Goal: Use online tool/utility: Utilize a website feature to perform a specific function

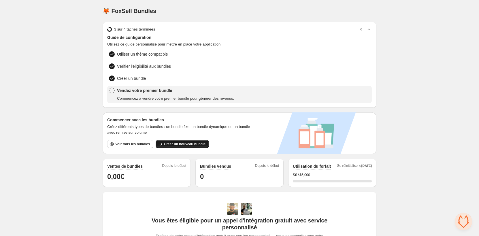
click at [172, 141] on button "Créer un nouveau bundle" at bounding box center [182, 144] width 53 height 8
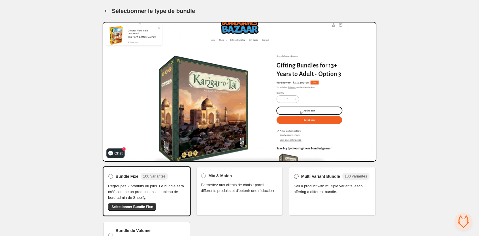
click at [321, 177] on span "Multi Variant Bundle" at bounding box center [320, 177] width 39 height 6
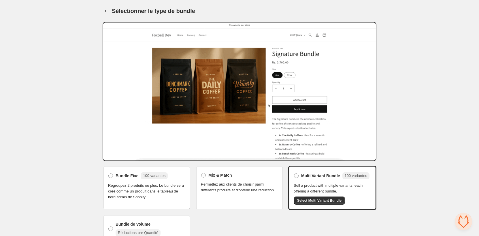
click at [170, 194] on span "Regroupez 2 produits ou plus. Le bundle sera créé comme un produit dans le tabl…" at bounding box center [146, 191] width 77 height 17
click at [114, 178] on label "Bundle Fixe 100 variantes" at bounding box center [138, 175] width 60 height 9
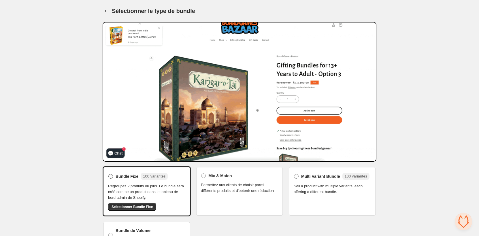
scroll to position [32, 0]
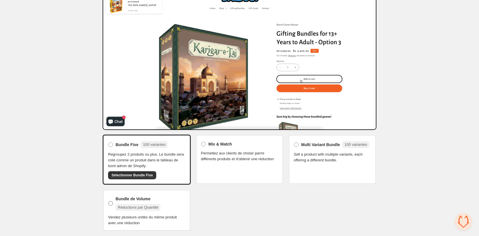
click at [111, 204] on span at bounding box center [110, 203] width 5 height 5
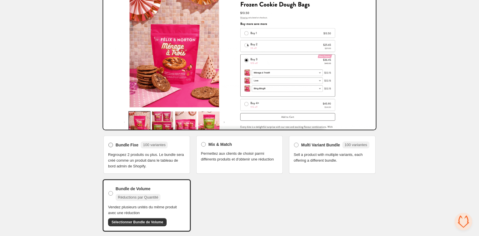
click at [109, 147] on span at bounding box center [110, 145] width 5 height 5
